Goal: Navigation & Orientation: Understand site structure

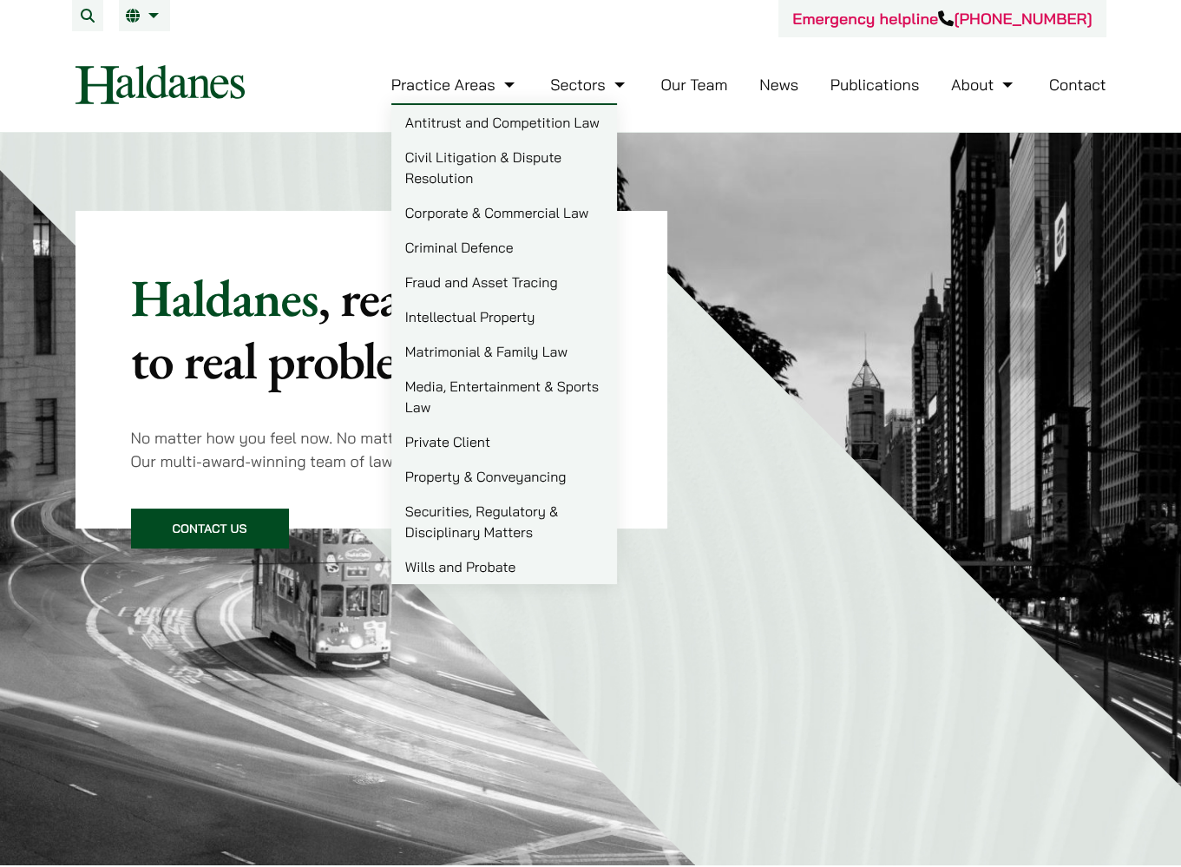
click at [474, 357] on link "Matrimonial & Family Law" at bounding box center [504, 351] width 226 height 35
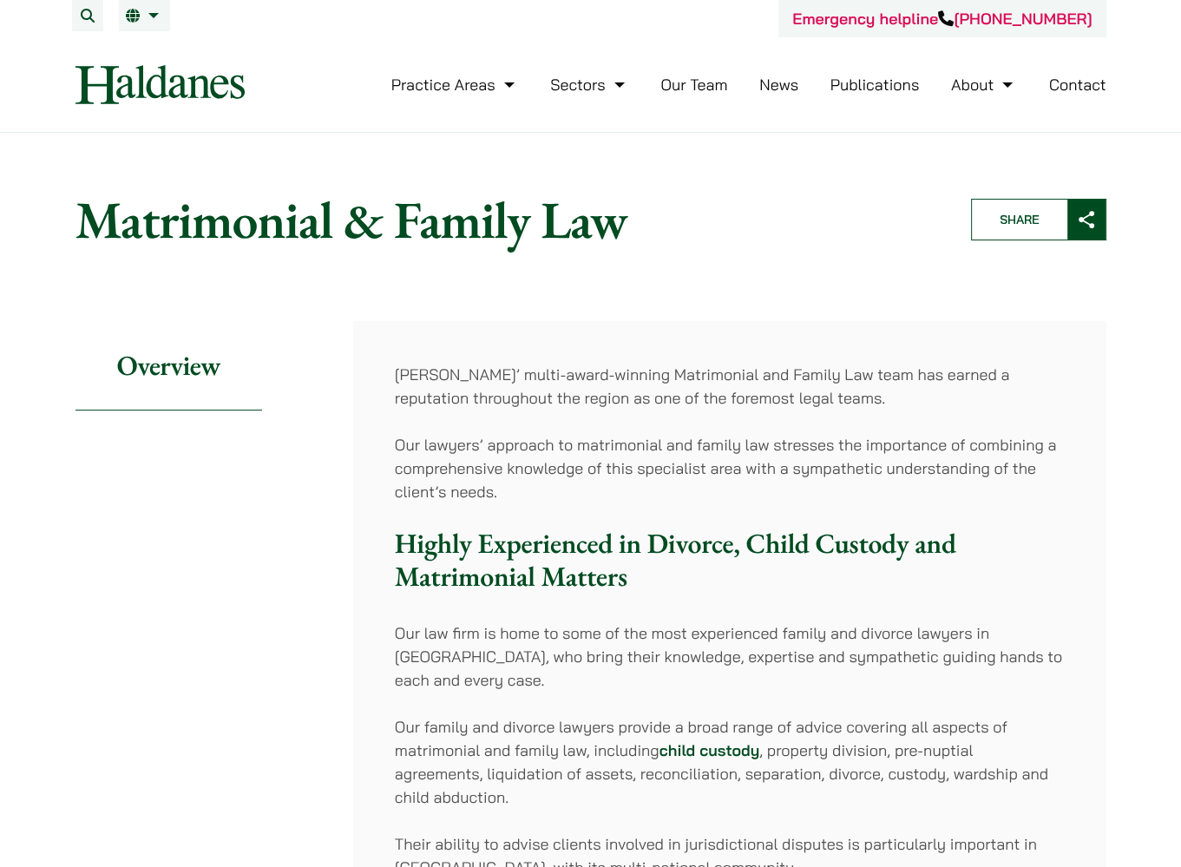
click at [668, 82] on link "Our Team" at bounding box center [693, 85] width 67 height 20
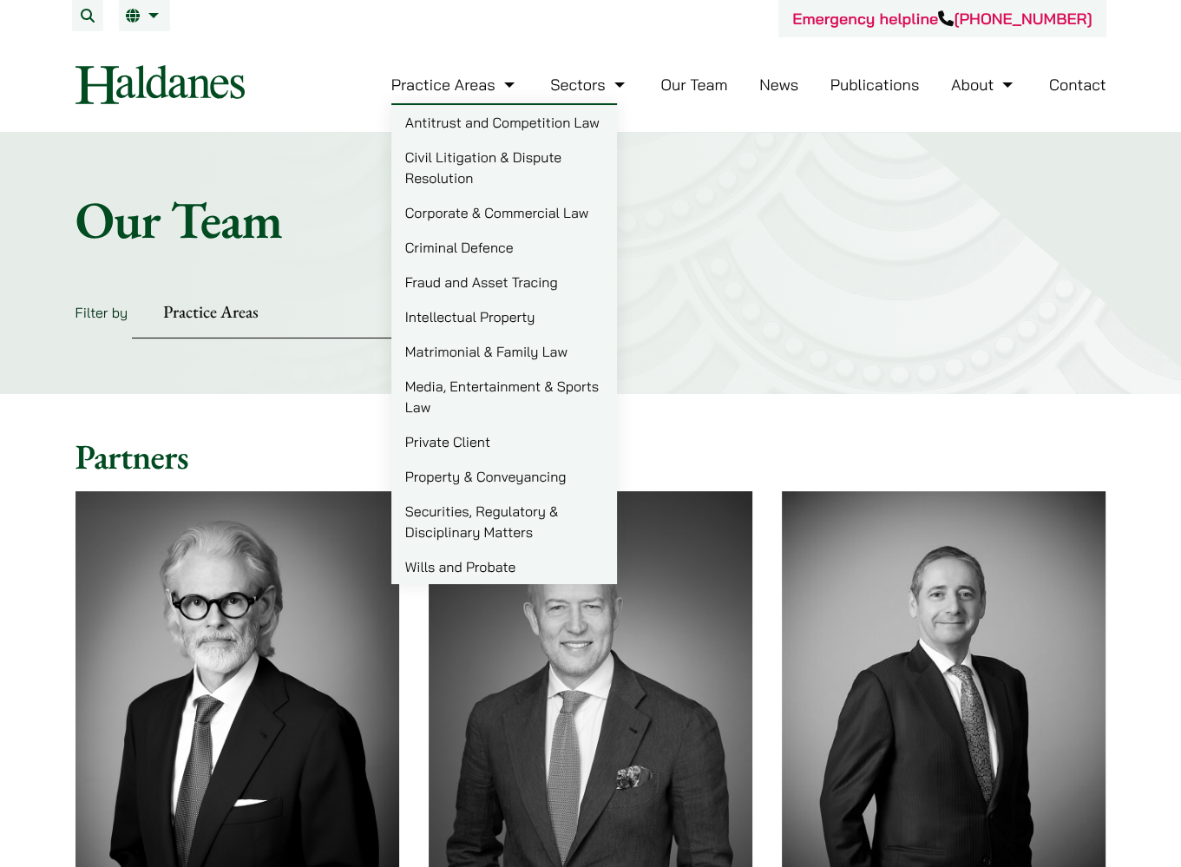
click at [545, 385] on link "Media, Entertainment & Sports Law" at bounding box center [504, 397] width 226 height 56
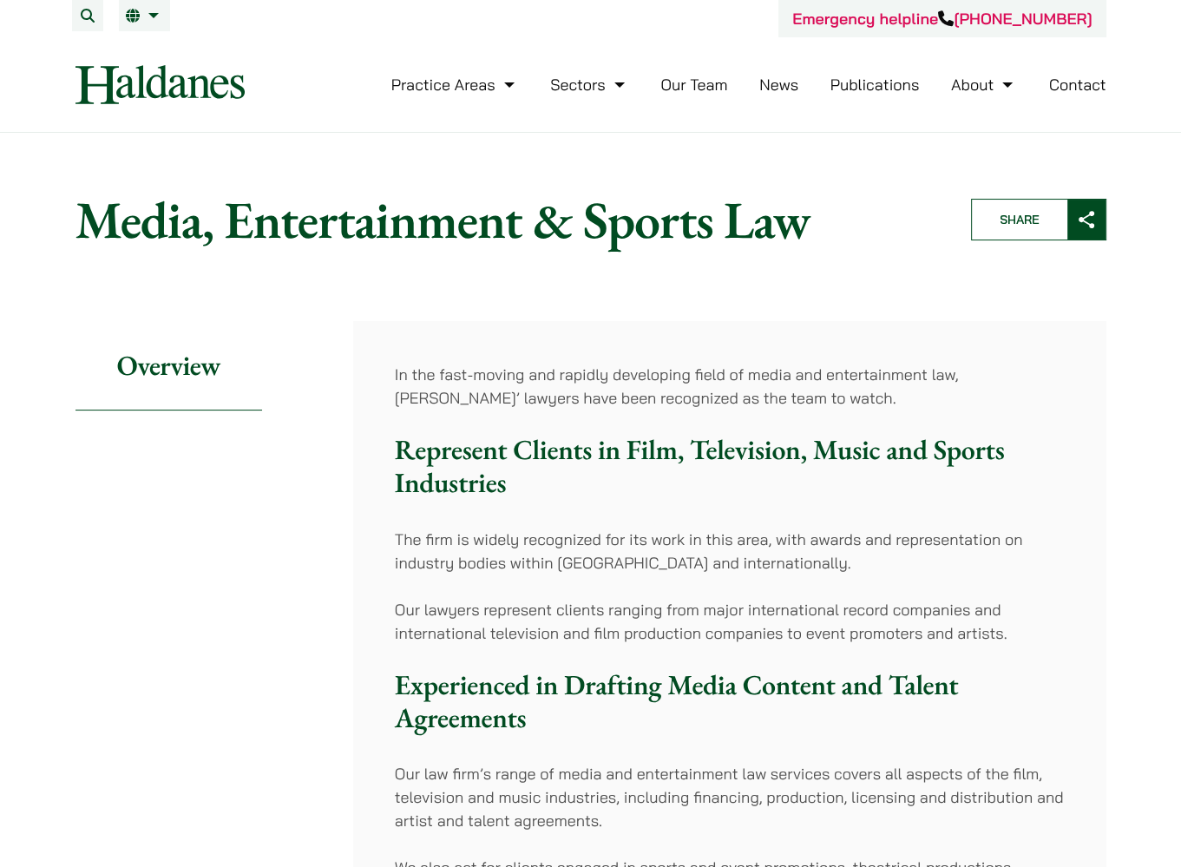
click at [781, 91] on link "News" at bounding box center [778, 85] width 39 height 20
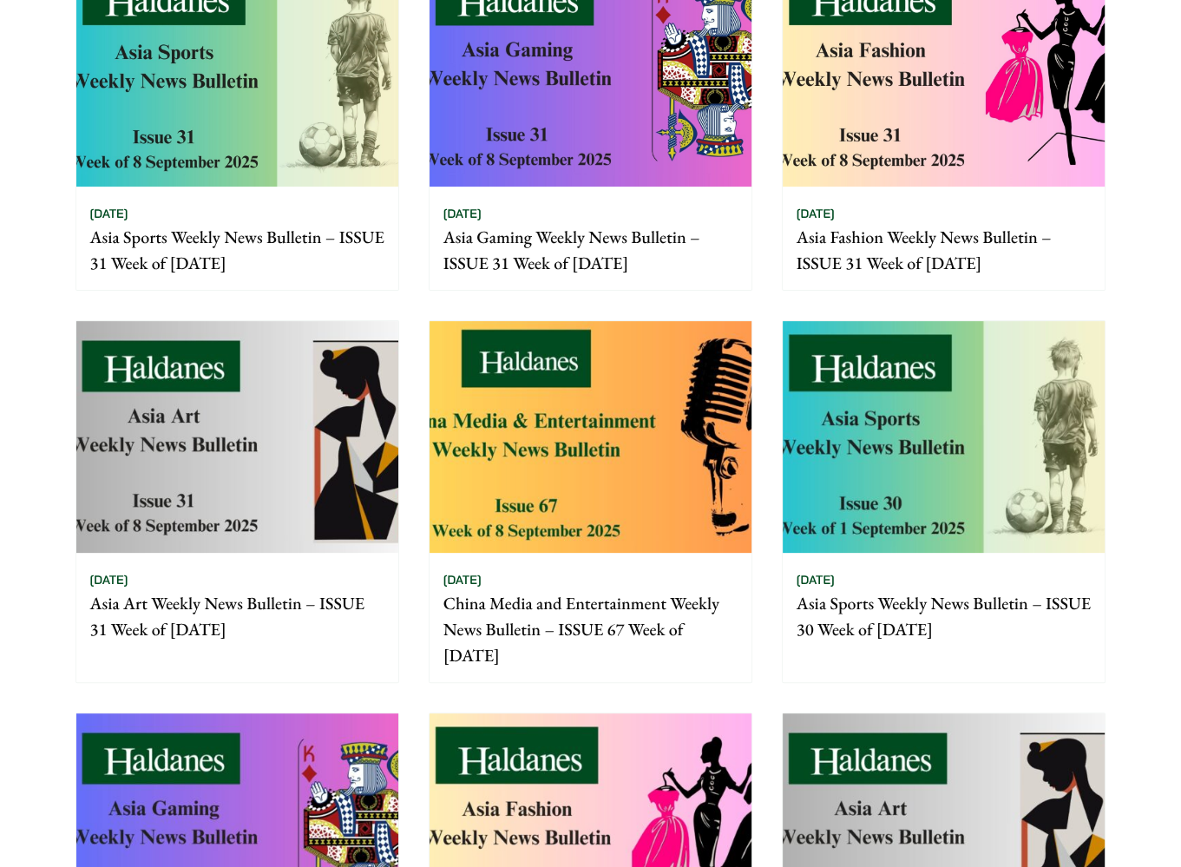
scroll to position [347, 0]
